Goal: Navigation & Orientation: Find specific page/section

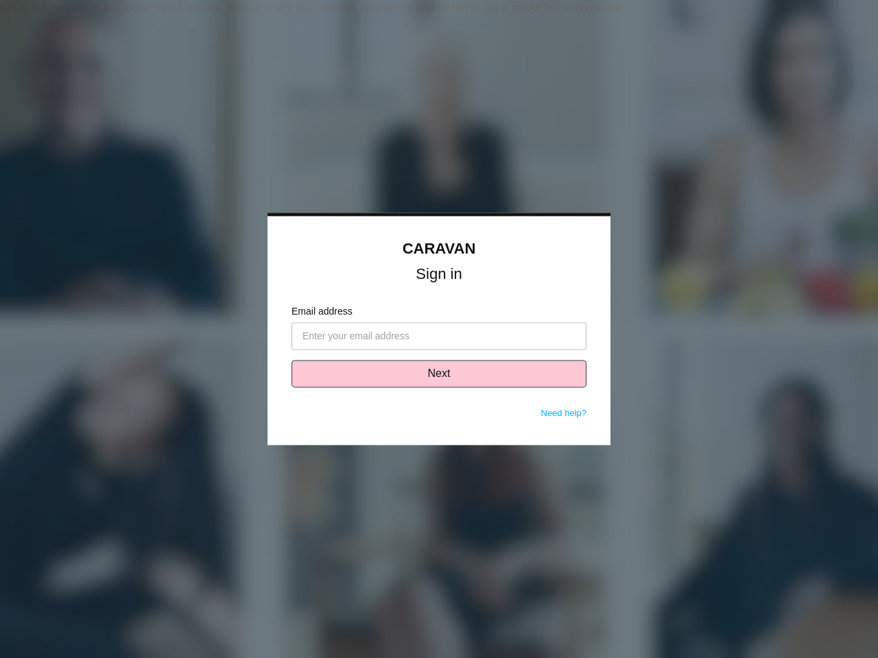
click at [439, 329] on input "Email address" at bounding box center [438, 336] width 295 height 27
click at [439, 337] on input "Email address" at bounding box center [438, 336] width 295 height 27
click at [439, 374] on button "Next" at bounding box center [438, 374] width 295 height 27
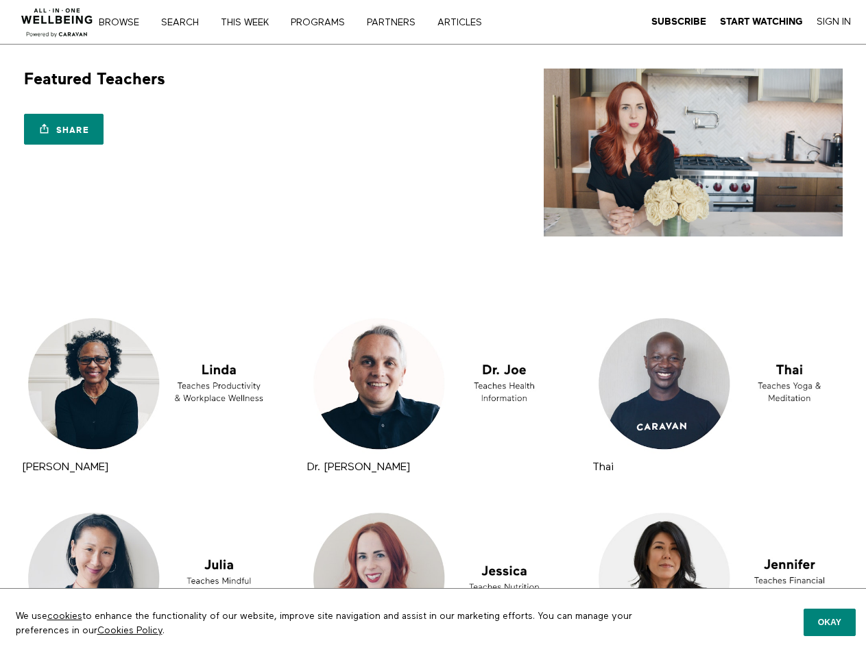
click at [186, 22] on link "Search" at bounding box center [184, 23] width 57 height 10
